Goal: Task Accomplishment & Management: Manage account settings

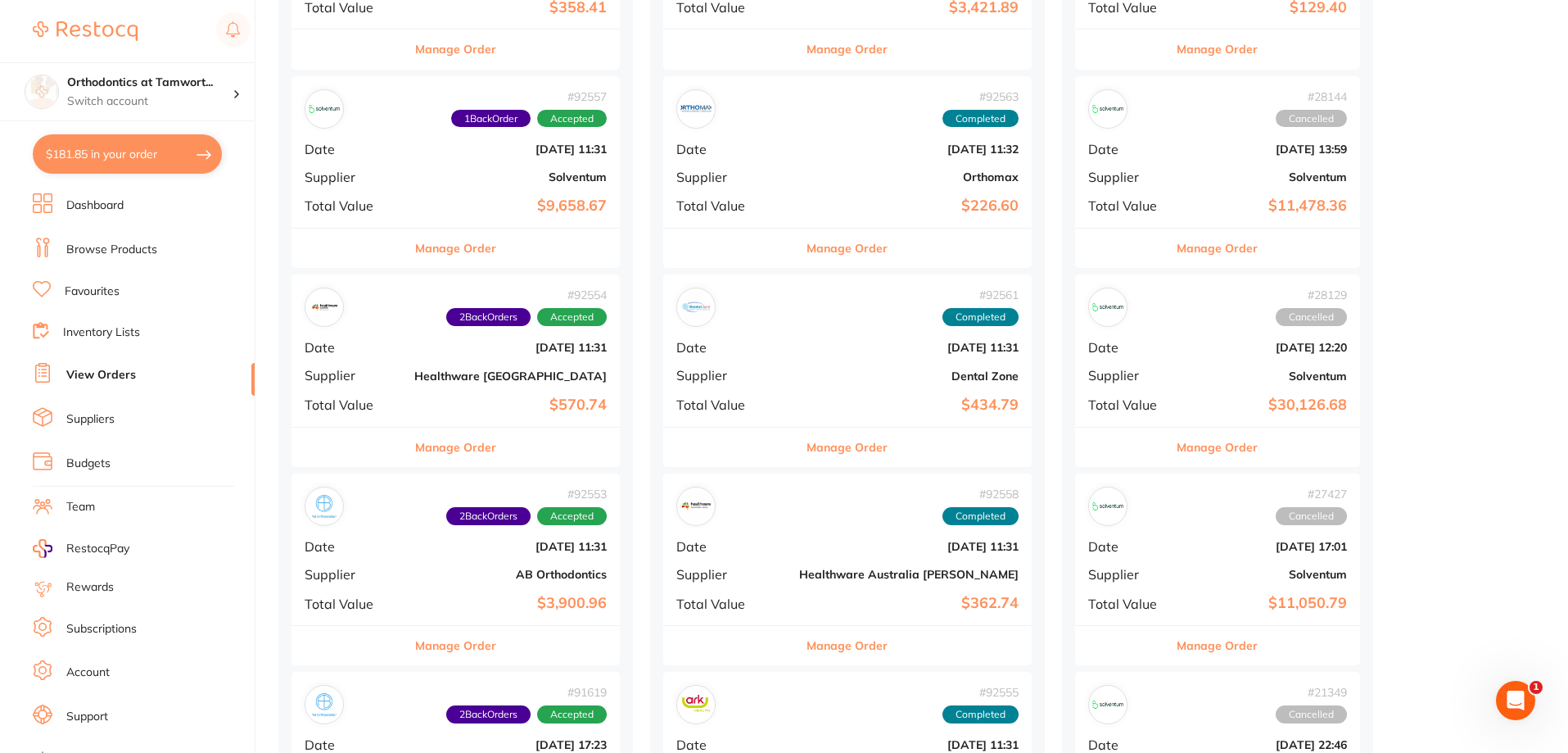
scroll to position [655, 0]
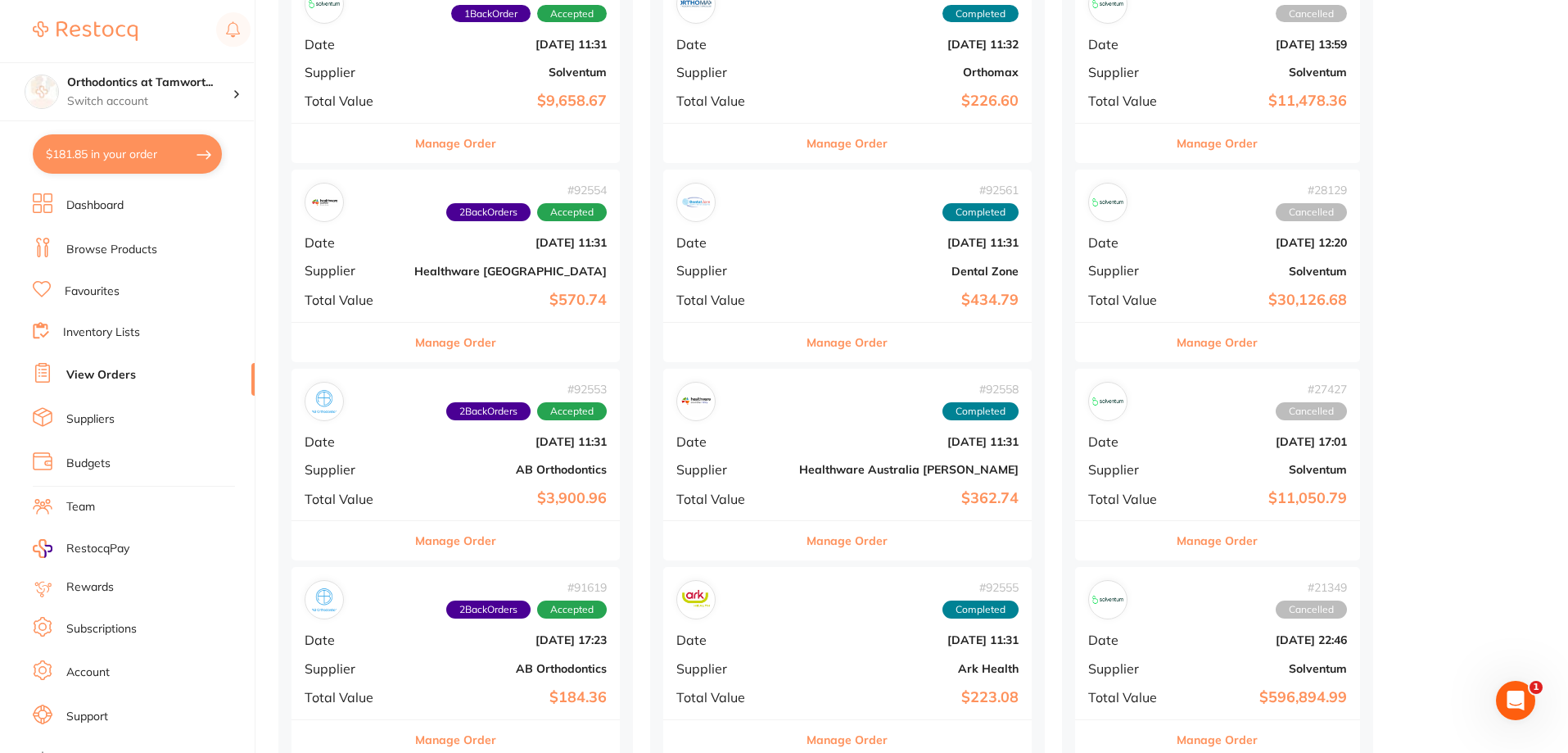
click at [450, 341] on button "Manage Order" at bounding box center [456, 342] width 81 height 40
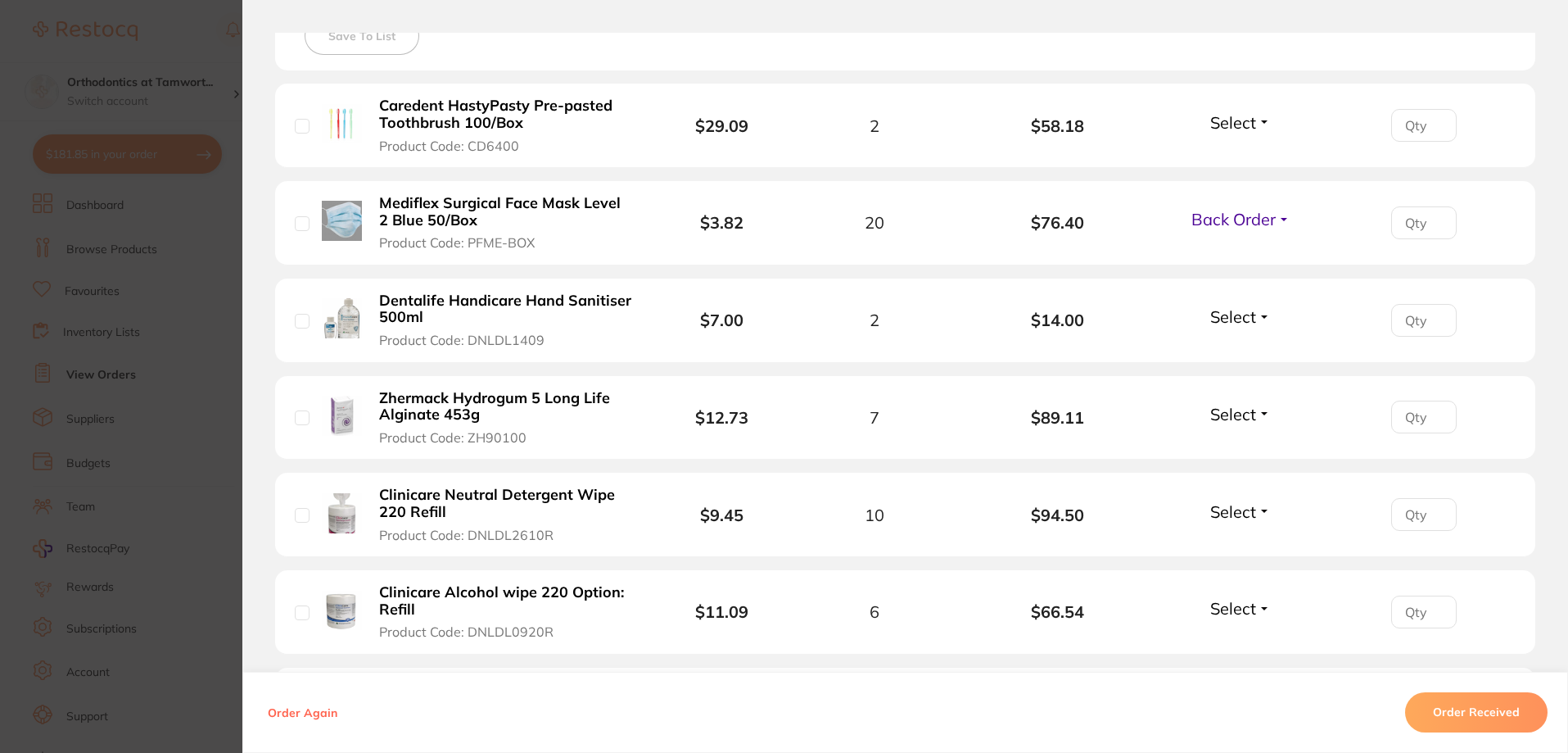
click at [1486, 709] on button "Order Received" at bounding box center [1477, 713] width 143 height 40
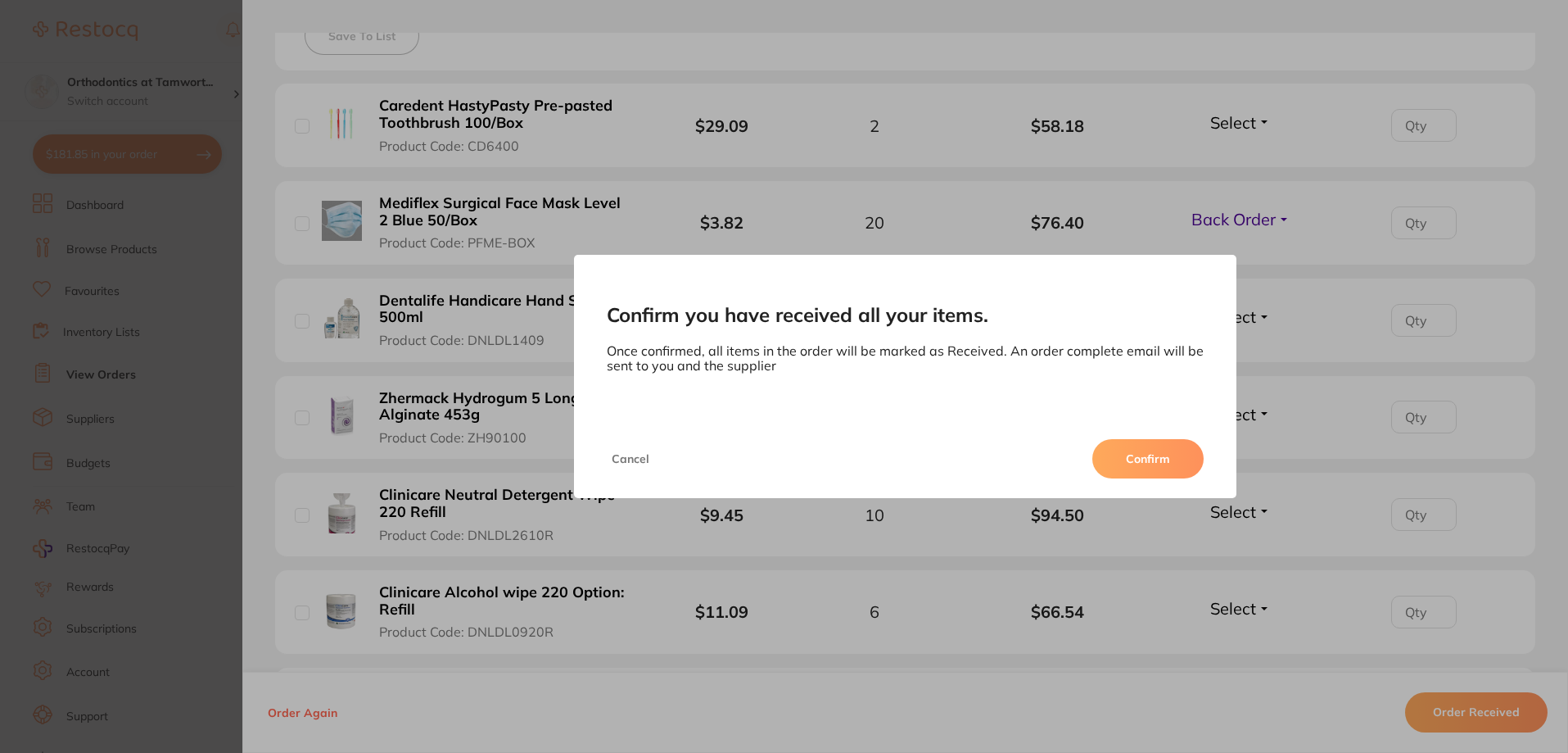
click at [1123, 462] on button "Confirm" at bounding box center [1148, 459] width 112 height 40
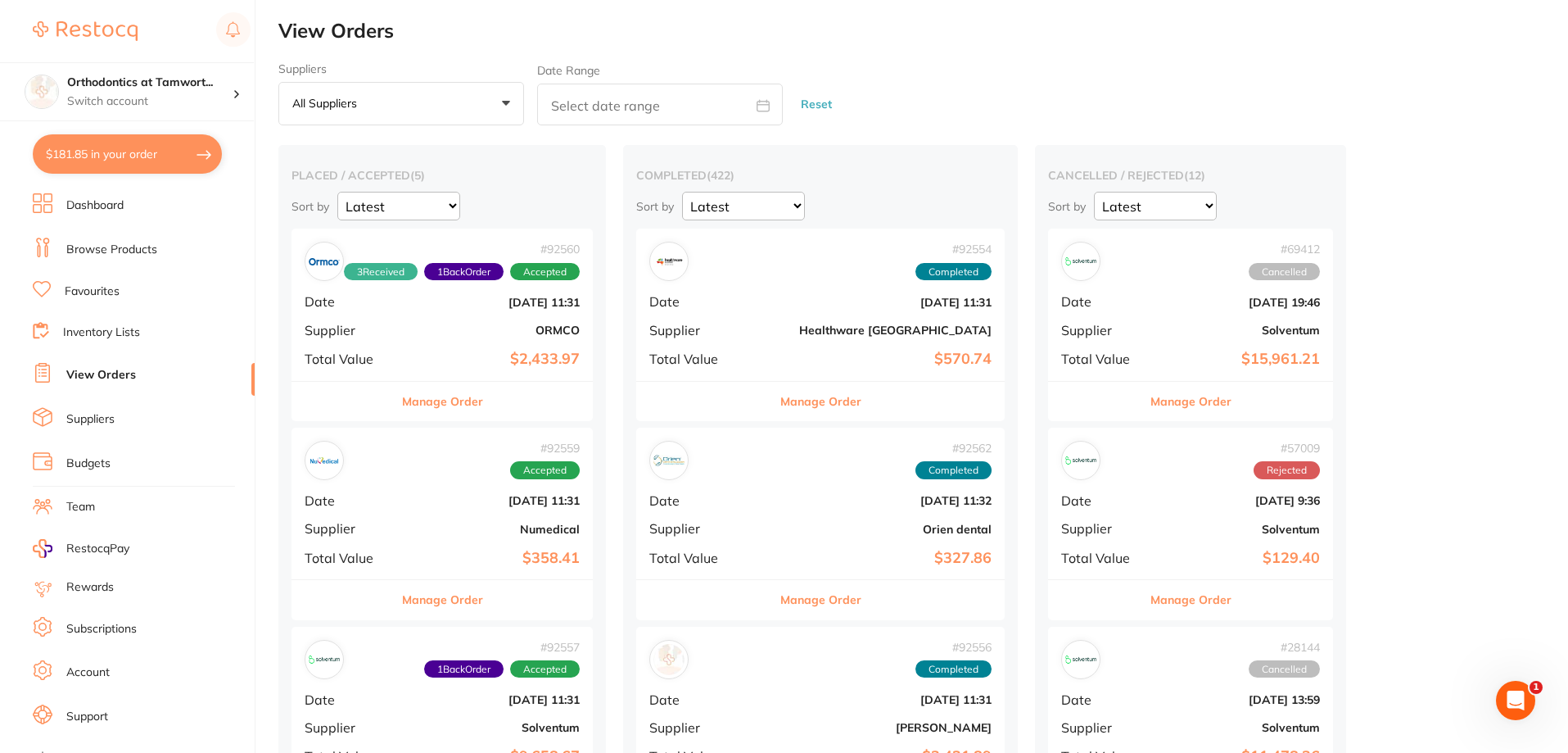
click at [455, 407] on button "Manage Order" at bounding box center [443, 401] width 81 height 40
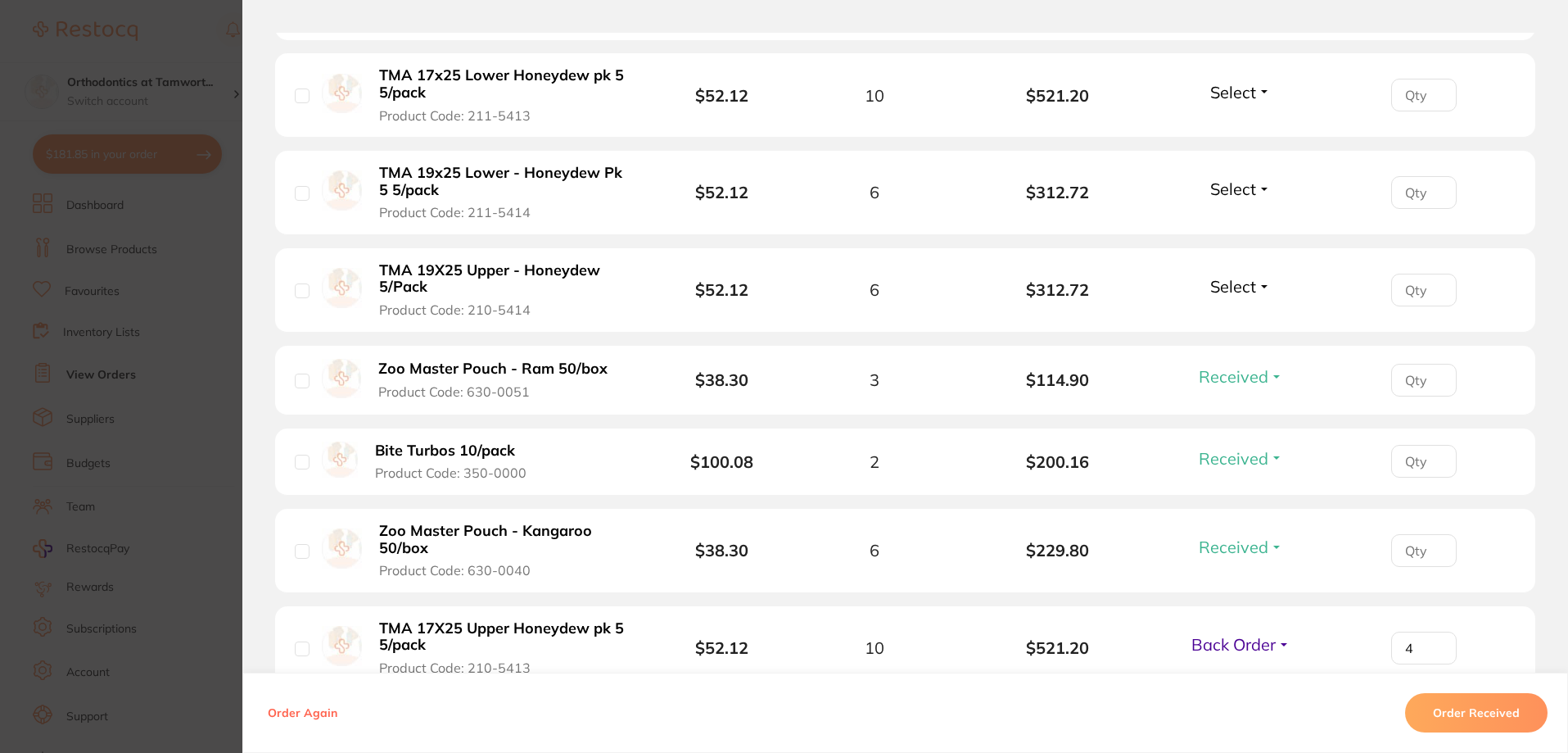
scroll to position [655, 0]
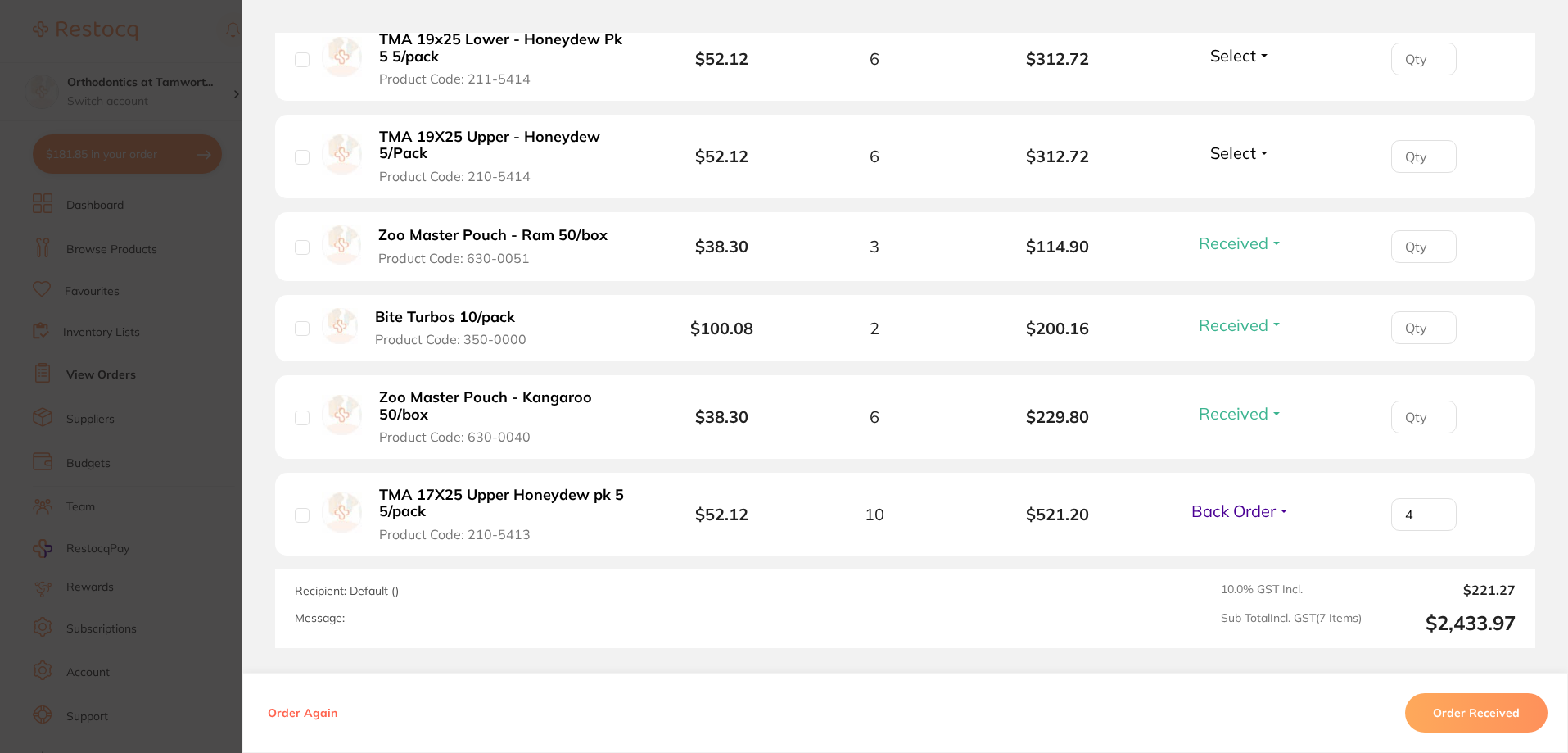
click at [205, 421] on section "Order ID: Restocq- 92560 Order Information 3 Received 1 Back Order Accepted Ord…" at bounding box center [784, 376] width 1568 height 753
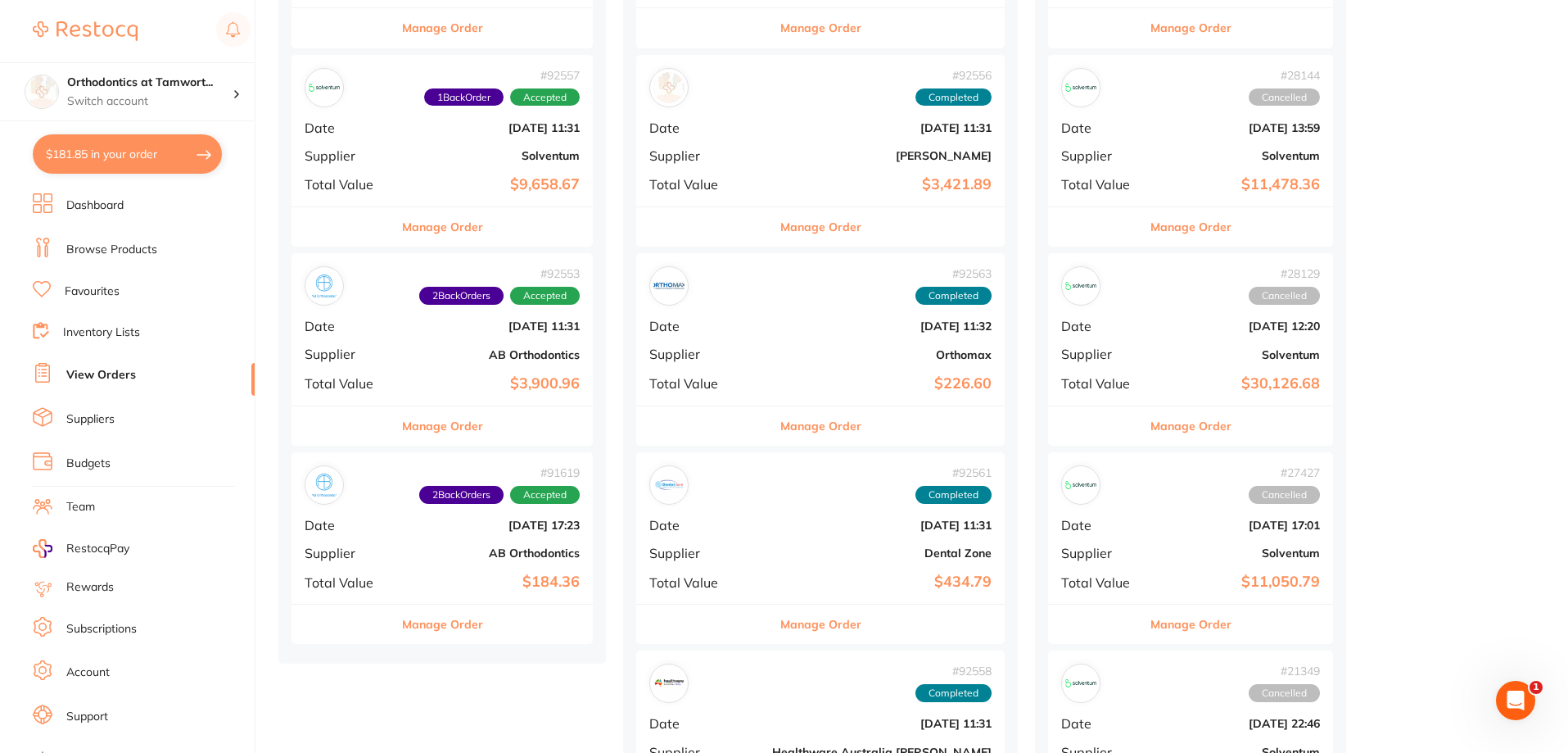
scroll to position [573, 0]
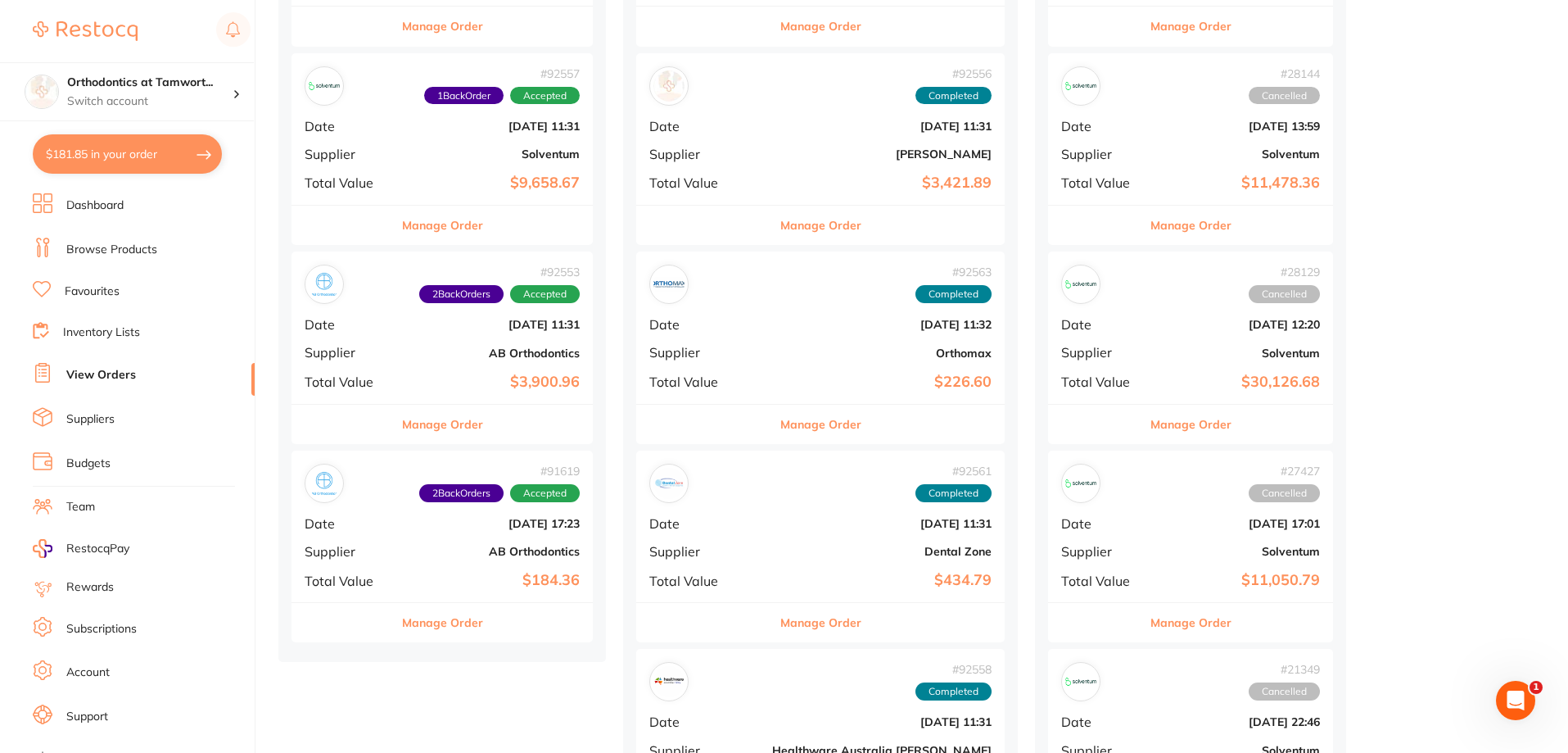
click at [106, 153] on button "$181.85 in your order" at bounding box center [127, 154] width 189 height 40
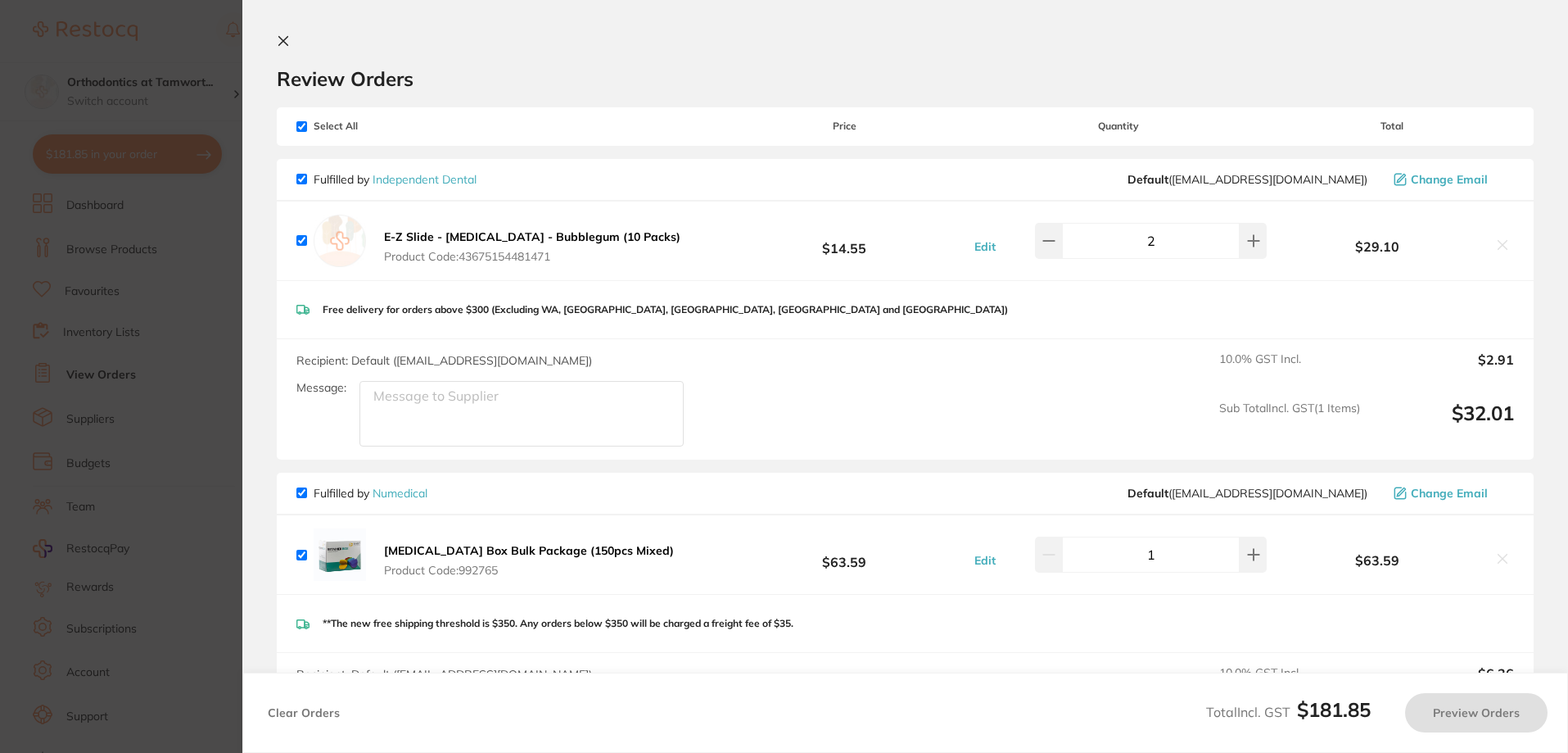
checkbox input "true"
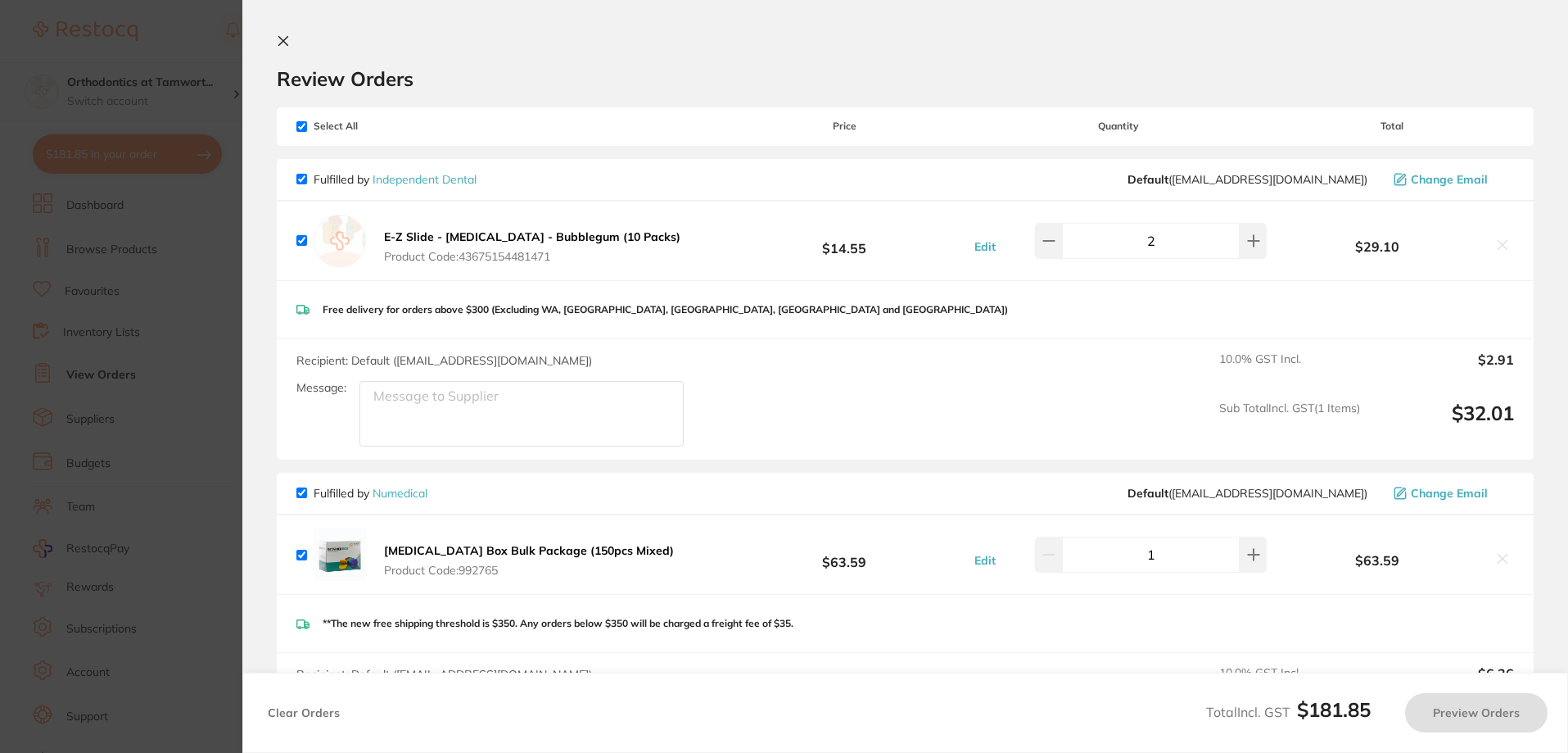
checkbox input "true"
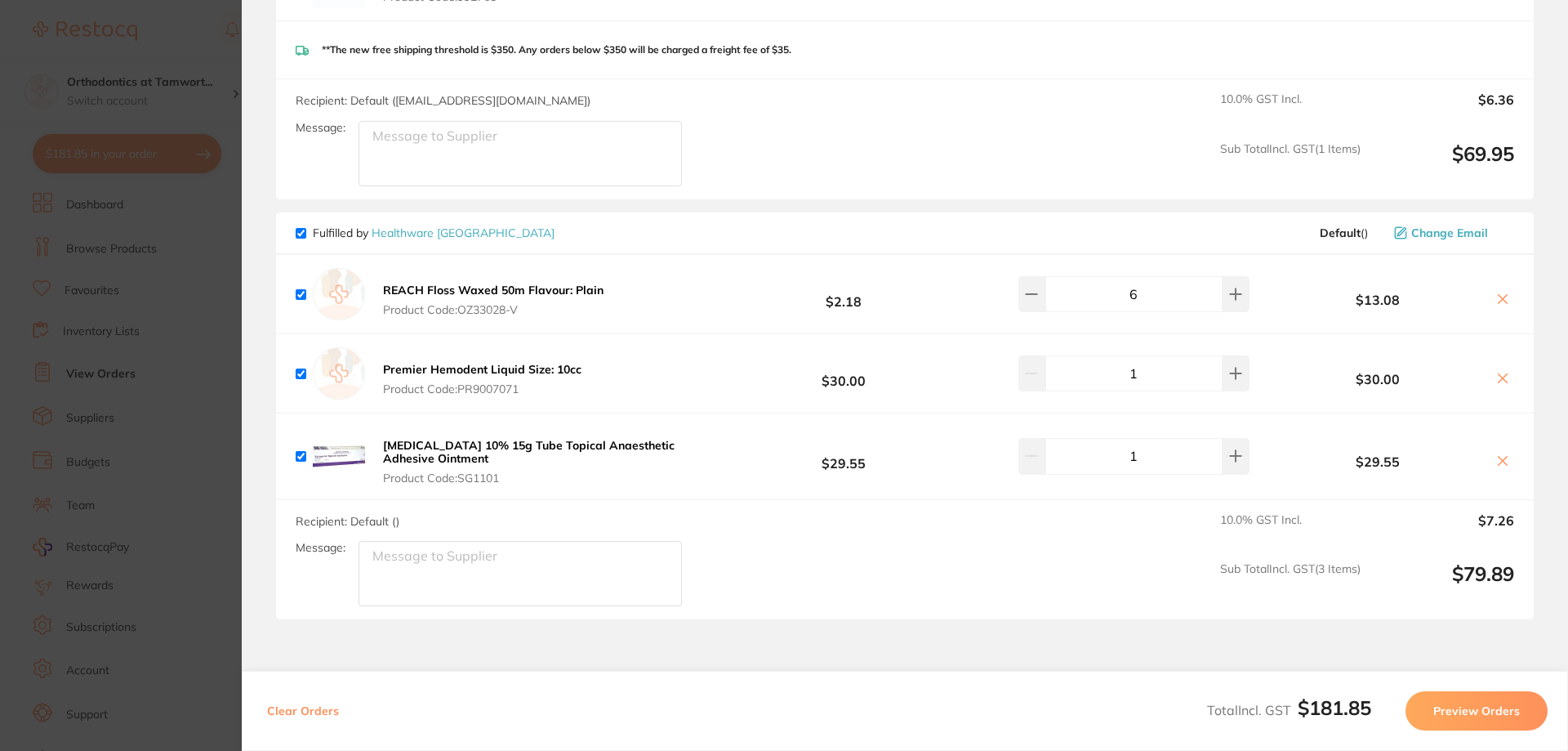
click at [165, 406] on section "Update RRP Set your pre negotiated price for this item. Item Agreed RRP (excl. …" at bounding box center [784, 376] width 1568 height 751
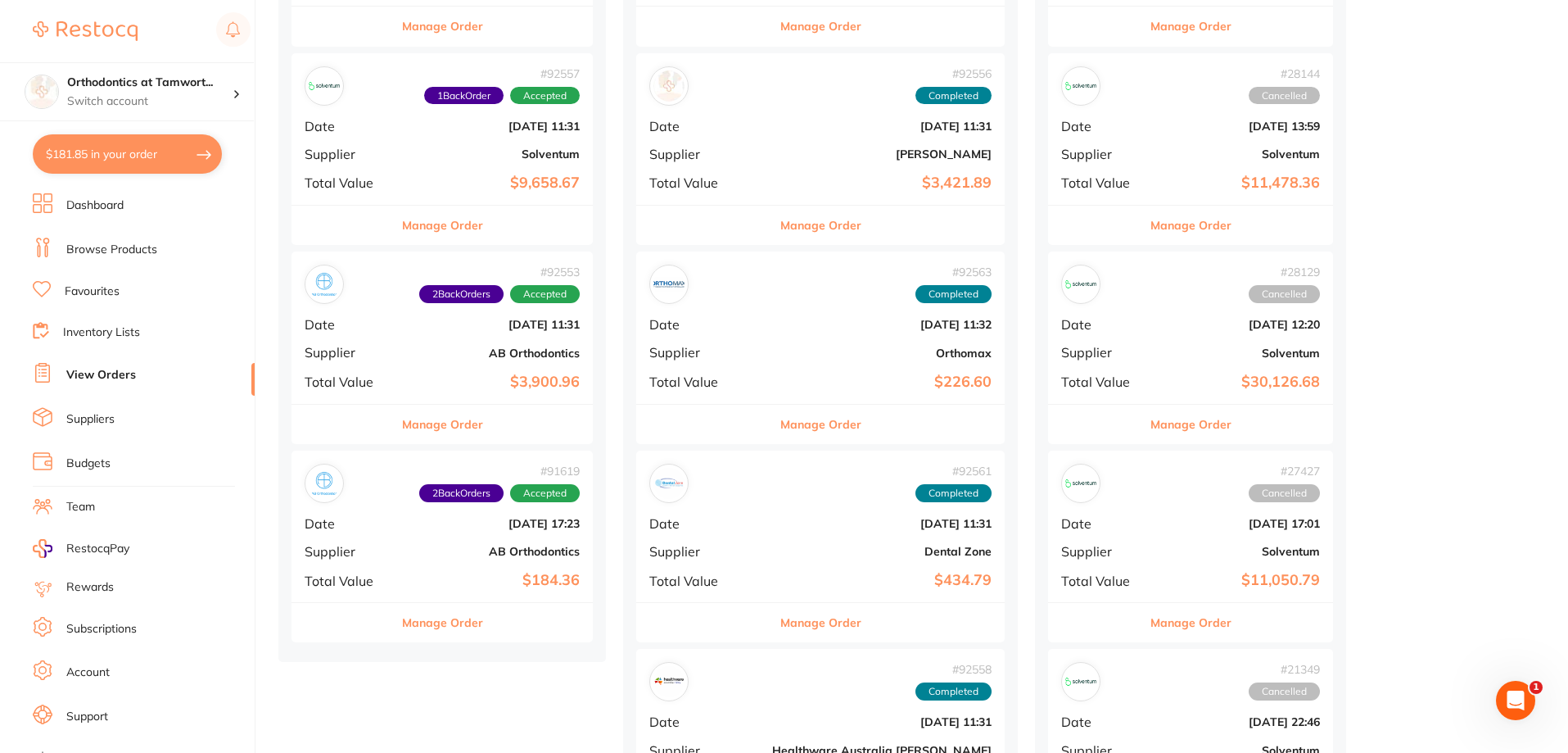
click at [456, 234] on button "Manage Order" at bounding box center [443, 225] width 81 height 40
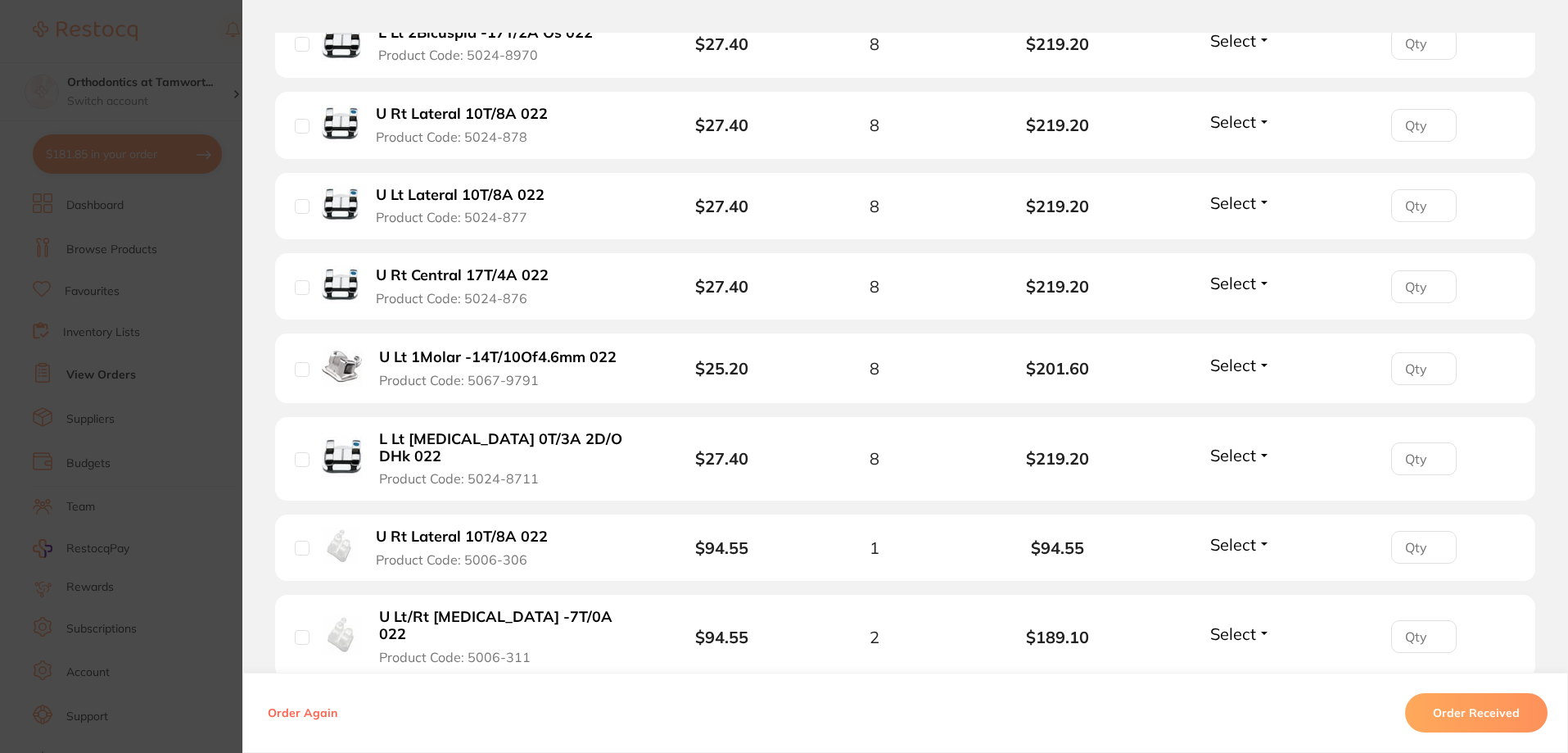
scroll to position [3112, 0]
